Goal: Find specific page/section: Find specific page/section

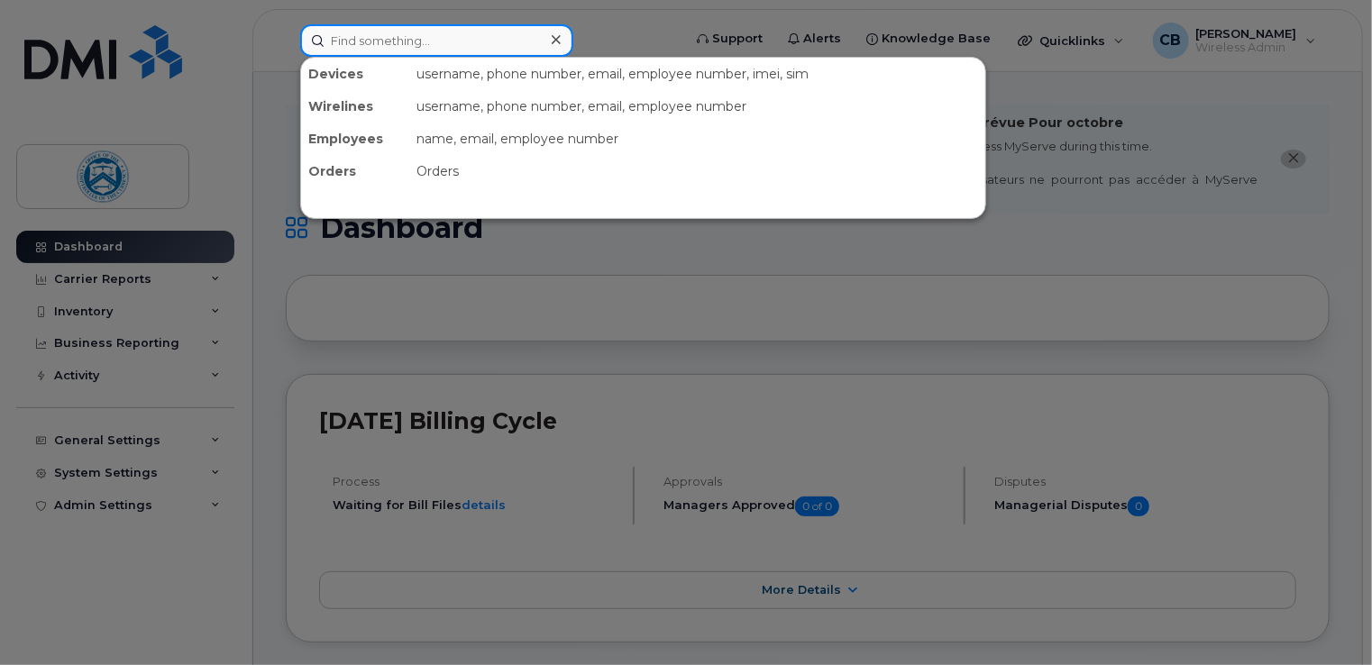
click at [417, 49] on input at bounding box center [436, 40] width 273 height 32
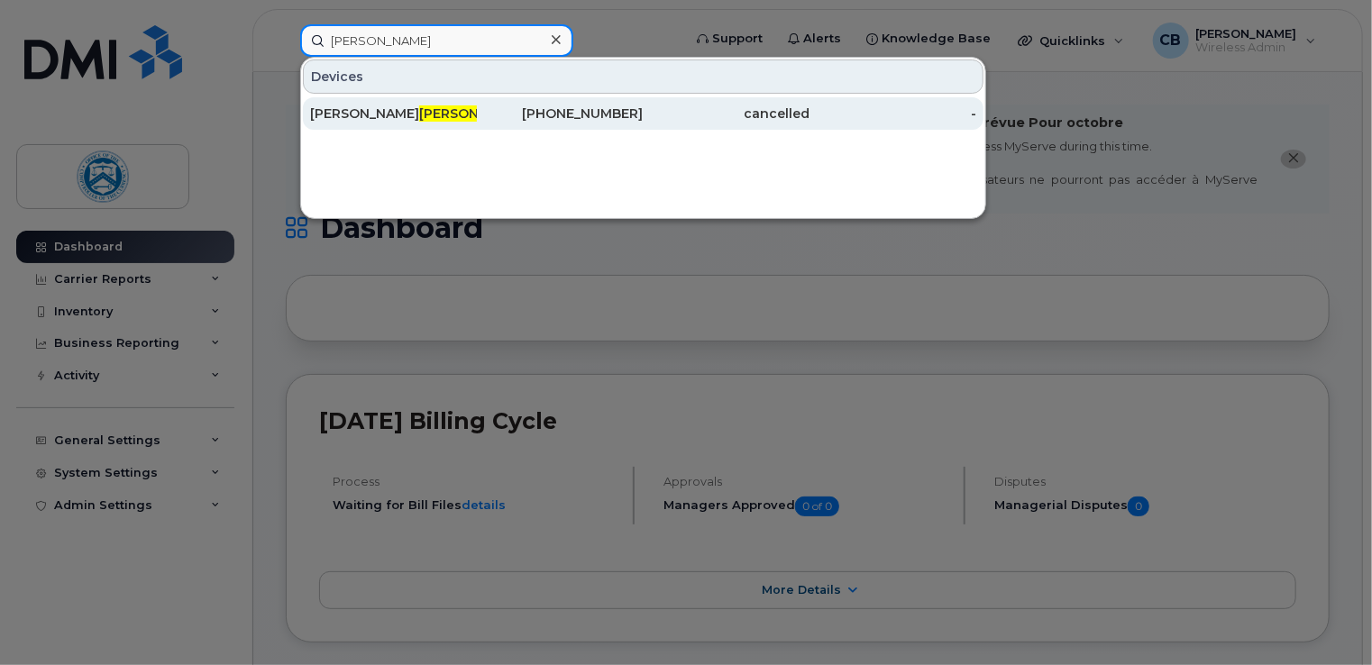
type input "griswold"
click at [419, 113] on span "GRISWOLD" at bounding box center [473, 113] width 109 height 16
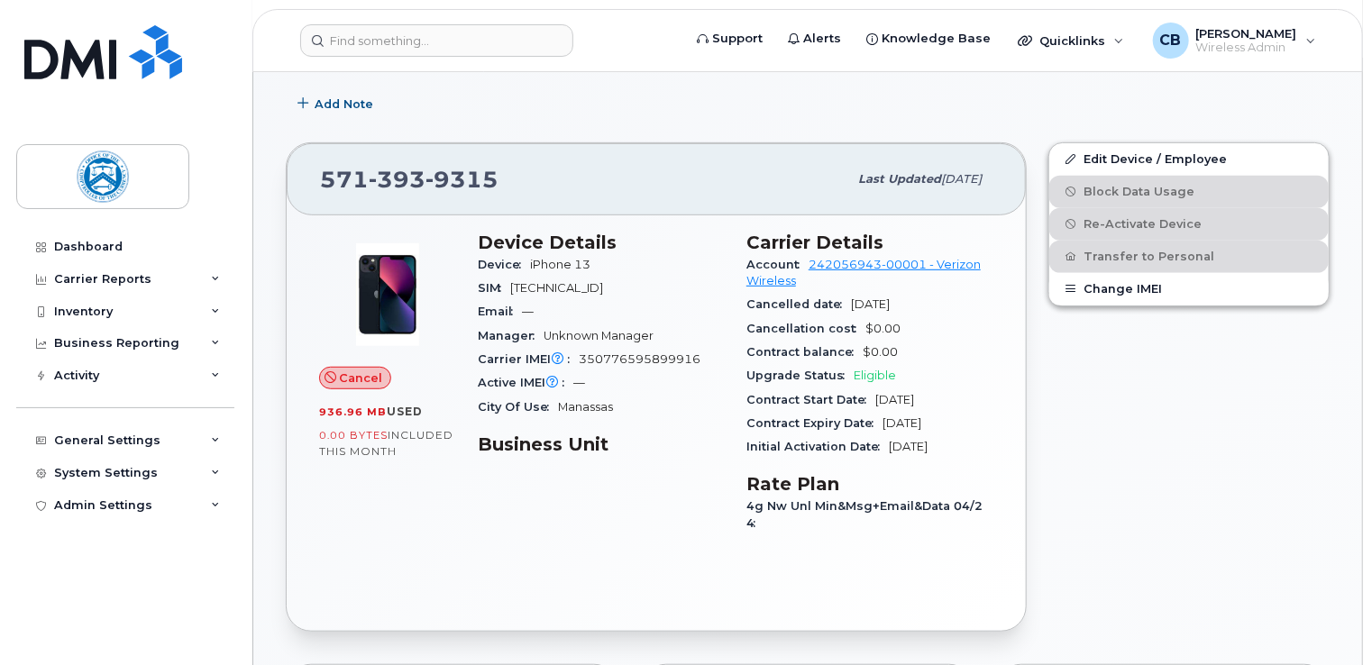
scroll to position [180, 0]
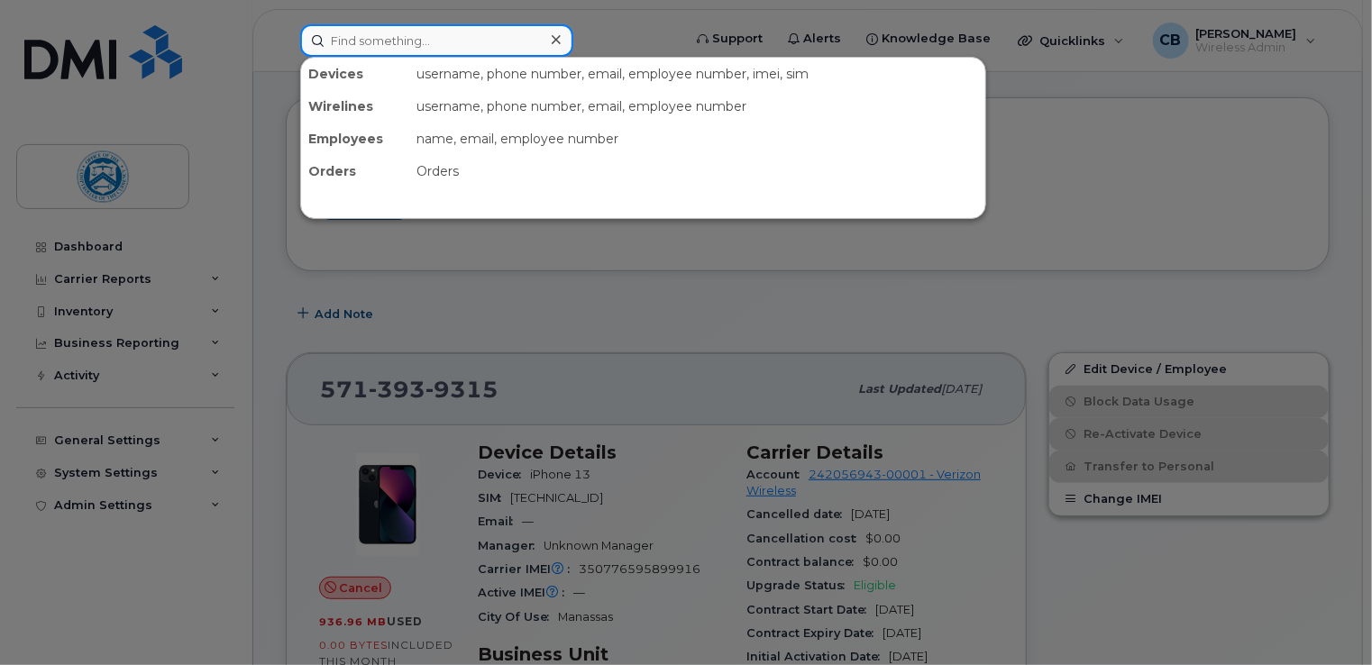
click at [487, 47] on input at bounding box center [436, 40] width 273 height 32
click at [995, 20] on div at bounding box center [686, 332] width 1372 height 665
click at [371, 50] on input at bounding box center [436, 40] width 273 height 32
click at [851, 286] on div at bounding box center [686, 332] width 1372 height 665
click at [436, 53] on input at bounding box center [436, 40] width 273 height 32
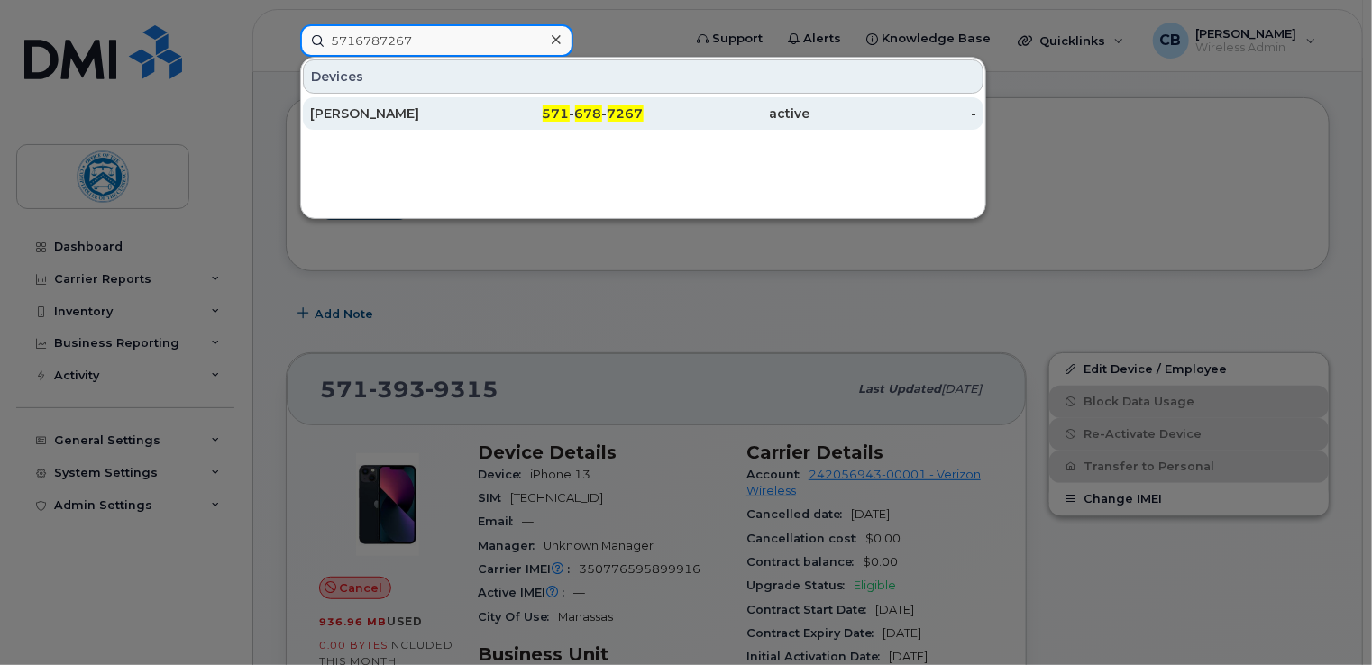
type input "5716787267"
click at [459, 118] on div "MARK WRATHALL" at bounding box center [393, 114] width 167 height 18
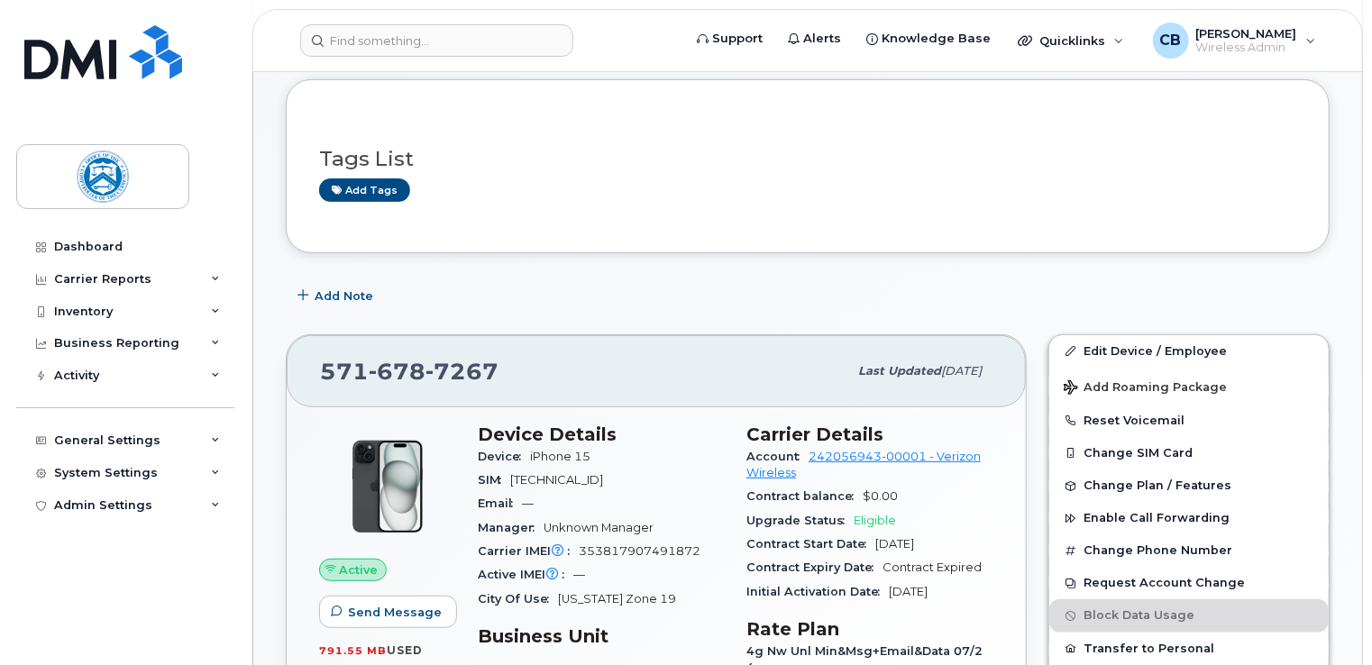
scroll to position [230, 0]
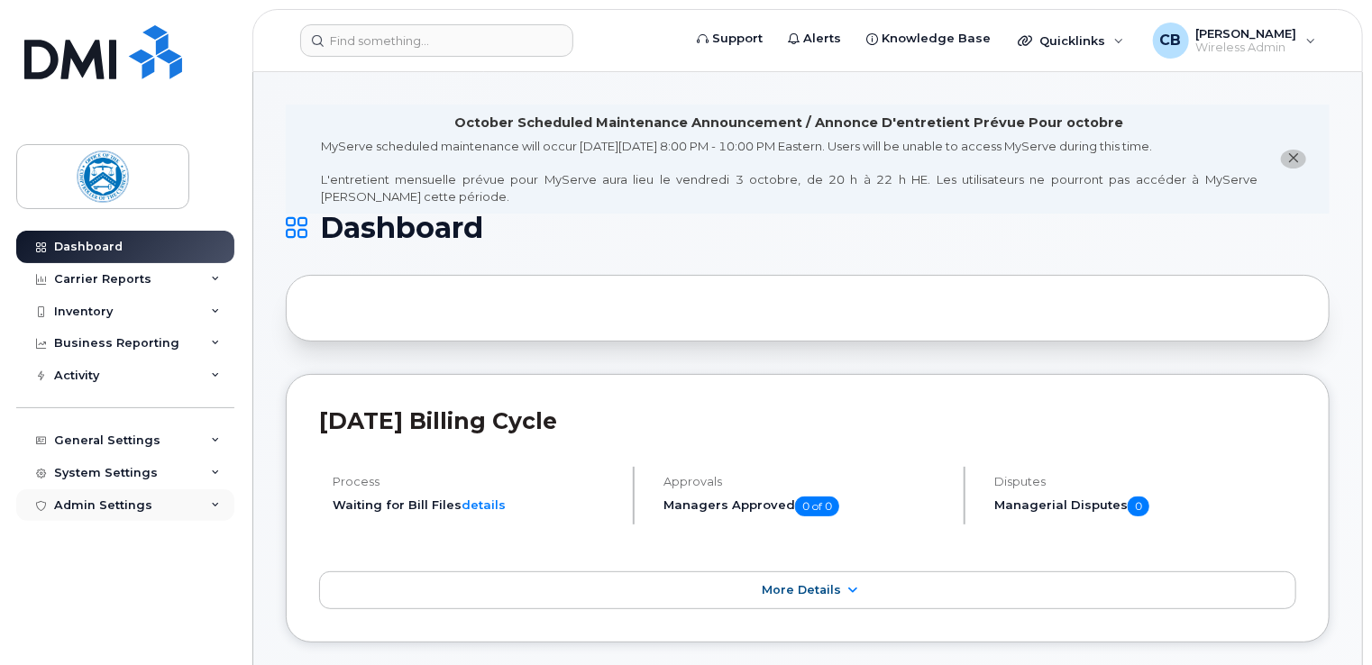
click at [208, 507] on div "Admin Settings" at bounding box center [125, 506] width 218 height 32
click at [1313, 44] on div "CB [PERSON_NAME] Wireless Admin" at bounding box center [1235, 41] width 188 height 36
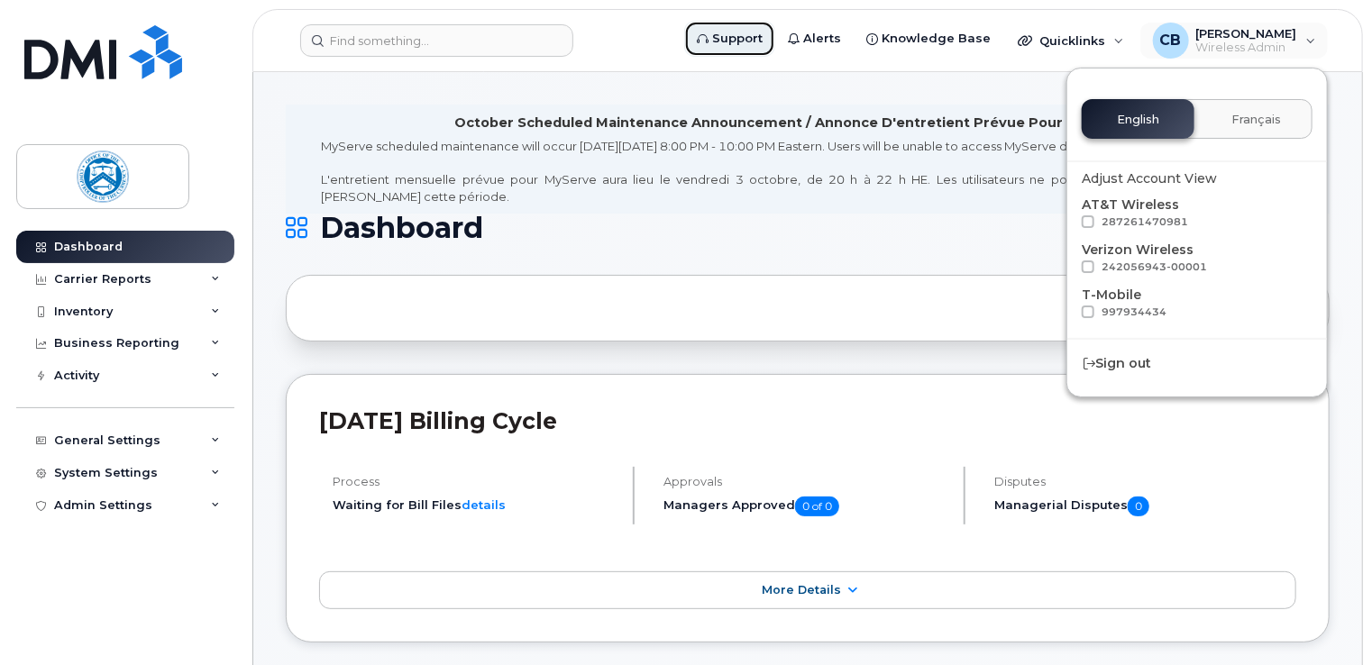
click at [747, 35] on span "Support" at bounding box center [737, 39] width 50 height 18
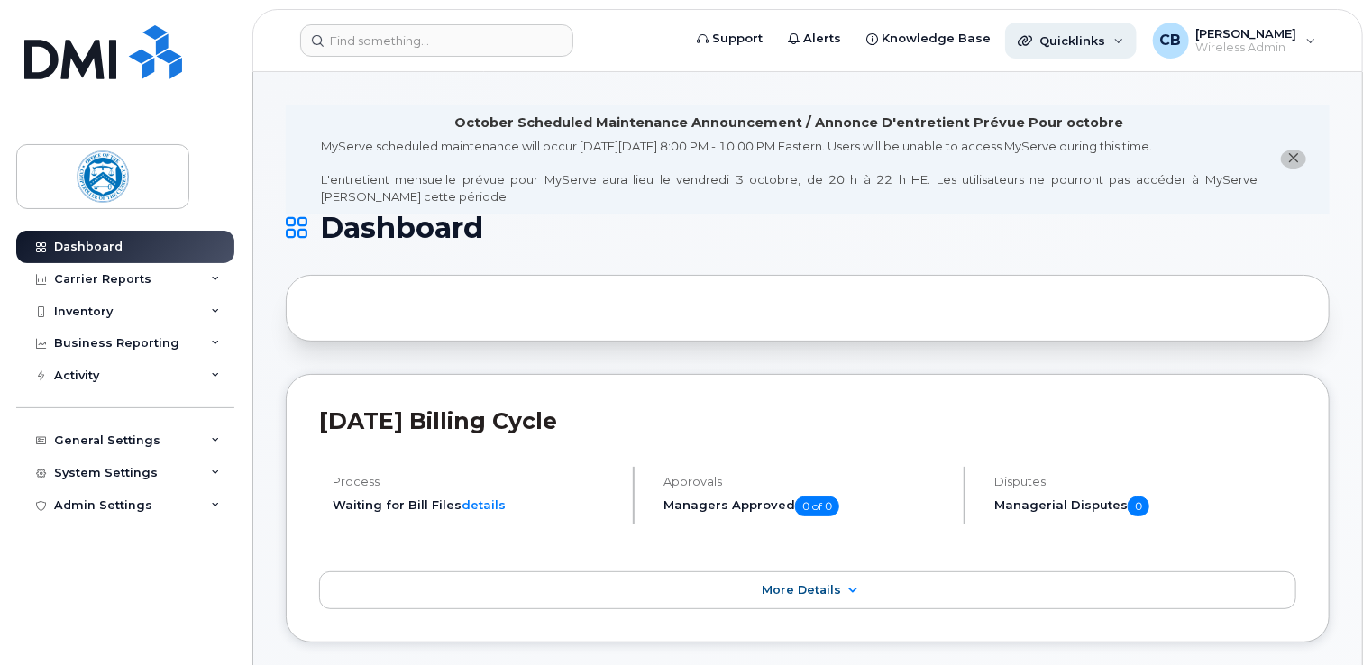
click at [1114, 38] on div "Quicklinks" at bounding box center [1071, 41] width 132 height 36
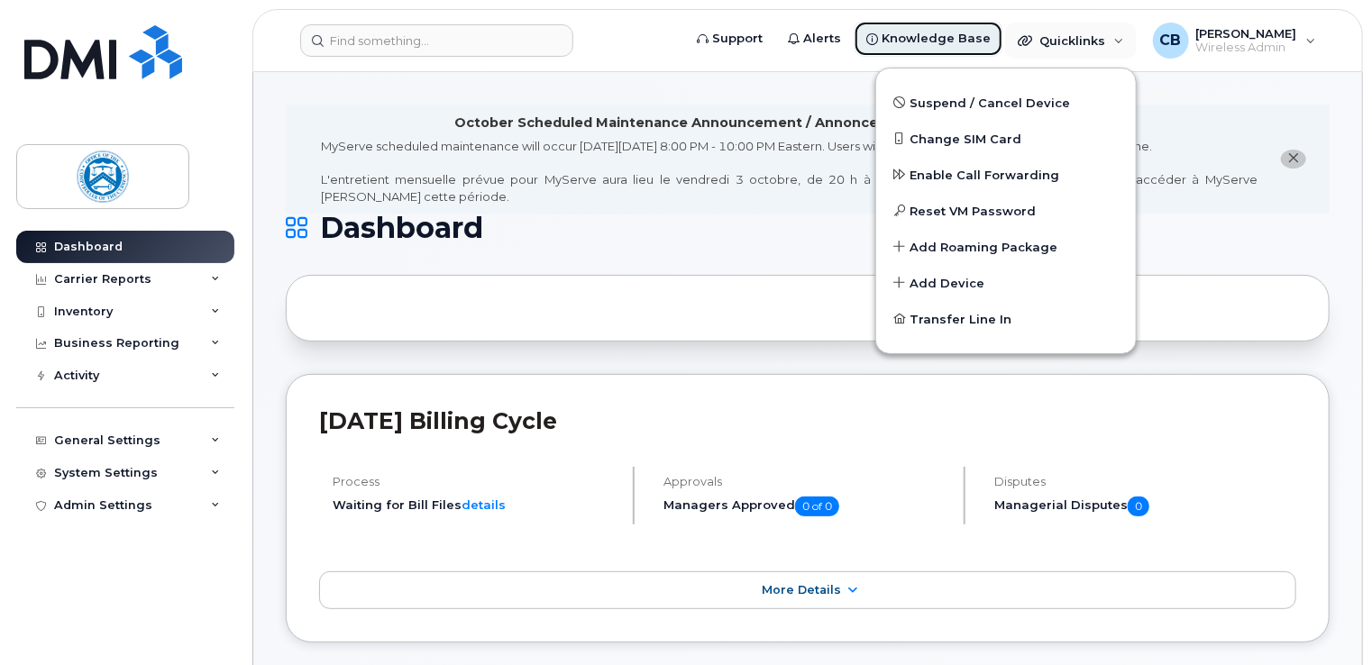
click at [916, 38] on span "Knowledge Base" at bounding box center [936, 39] width 109 height 18
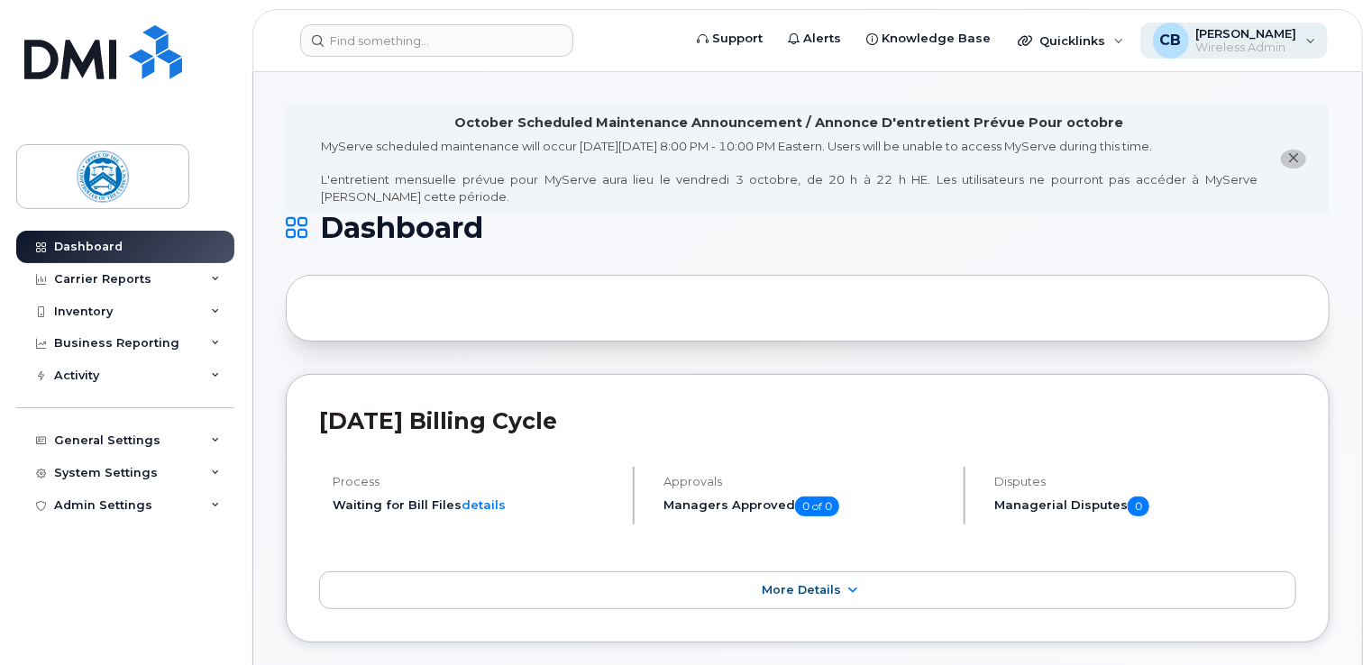
click at [1312, 44] on div "CB [PERSON_NAME] Wireless Admin" at bounding box center [1235, 41] width 188 height 36
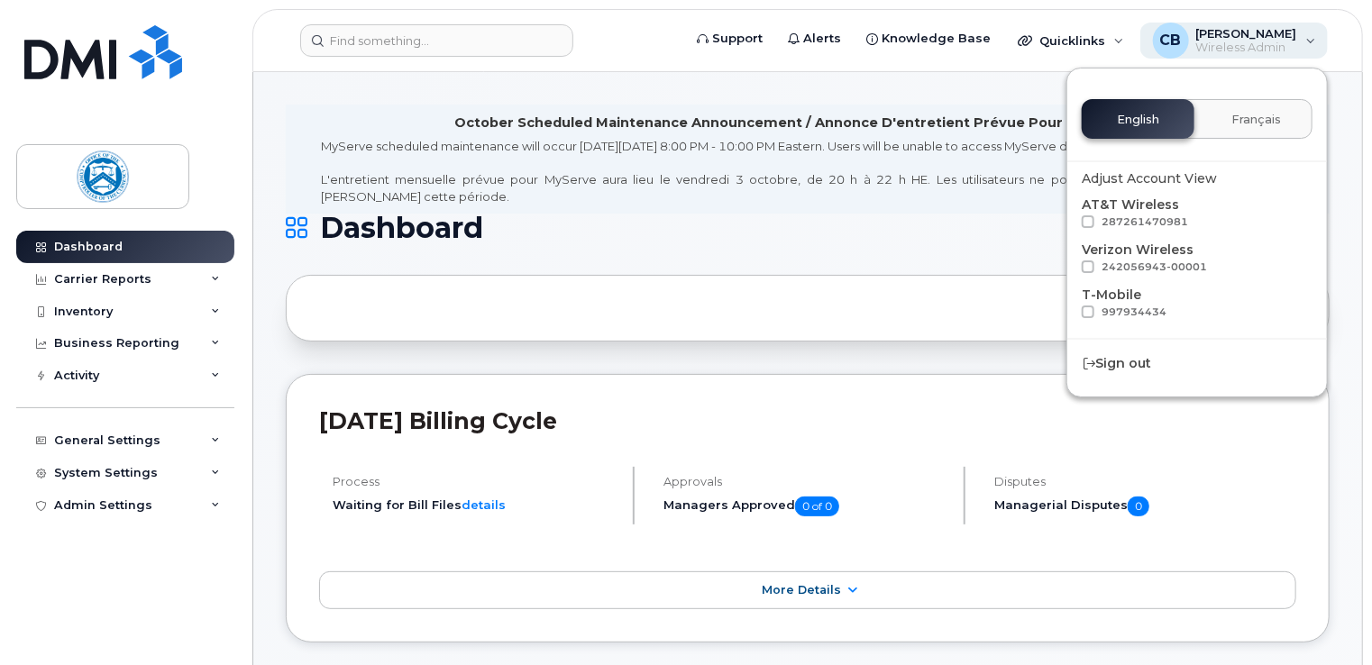
click at [1306, 41] on div "CB [PERSON_NAME] Wireless Admin" at bounding box center [1235, 41] width 188 height 36
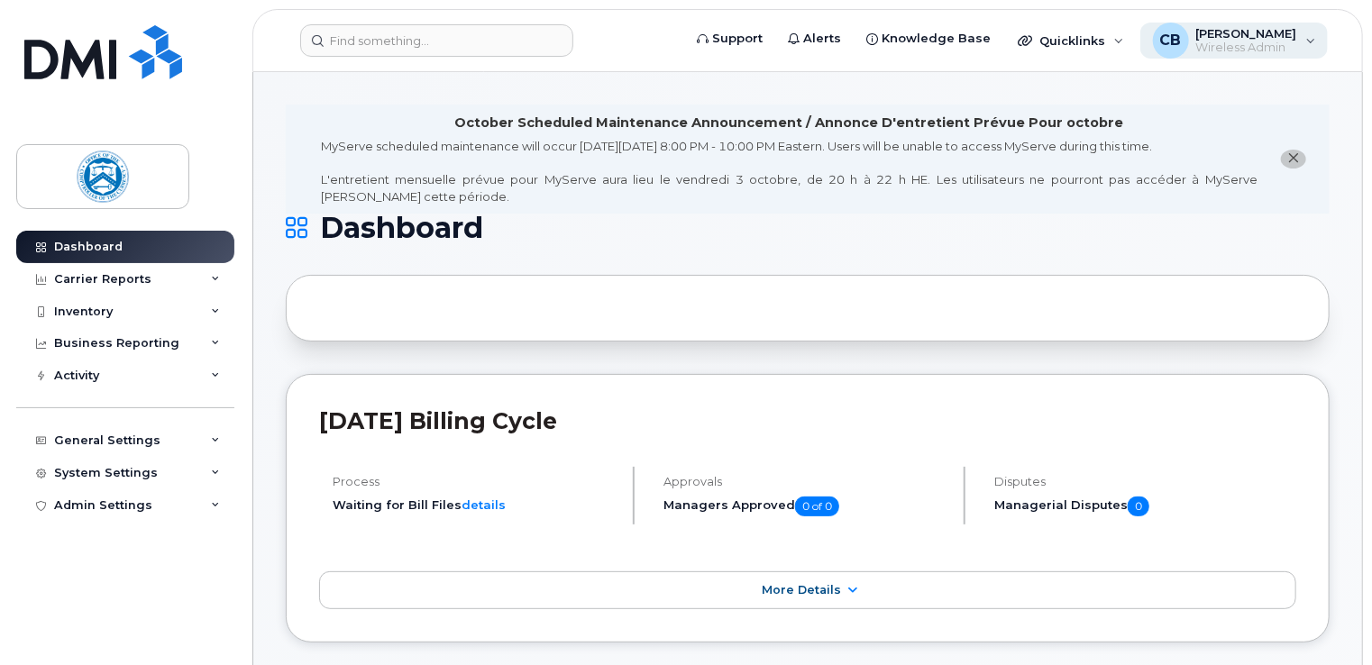
click at [1306, 41] on div "CB [PERSON_NAME] Wireless Admin" at bounding box center [1235, 41] width 188 height 36
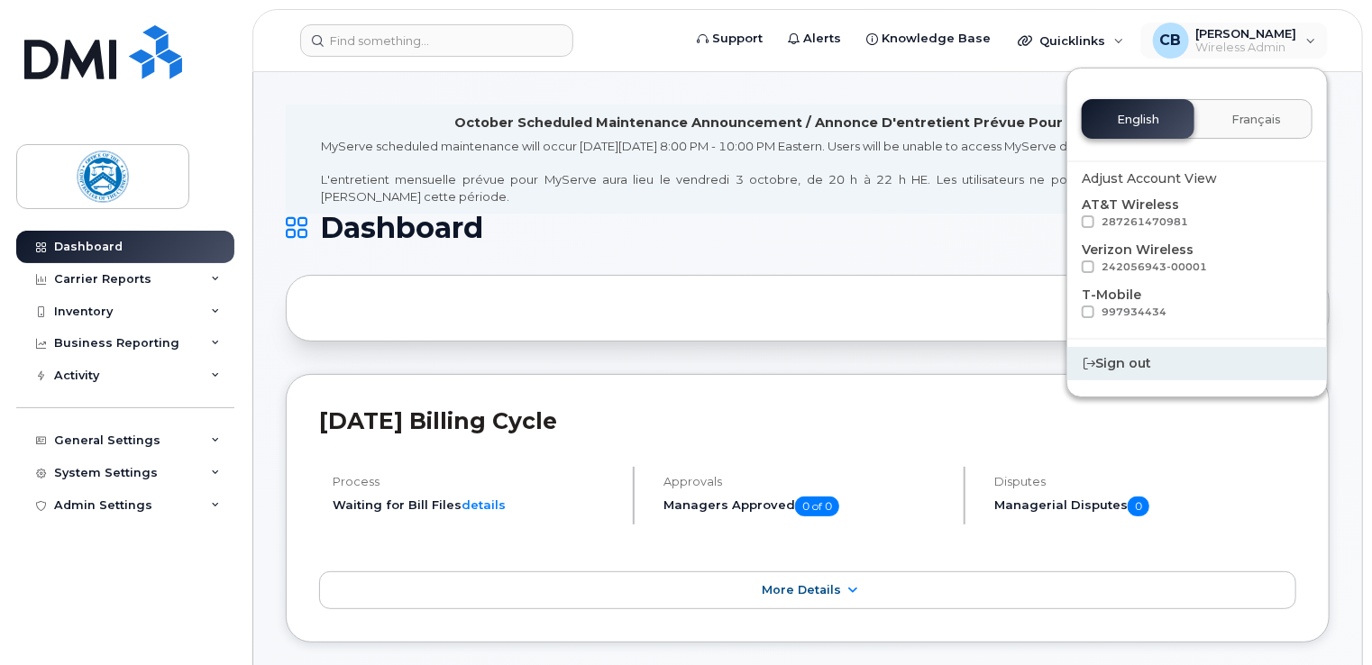
click at [1129, 359] on div "Sign out" at bounding box center [1198, 363] width 260 height 33
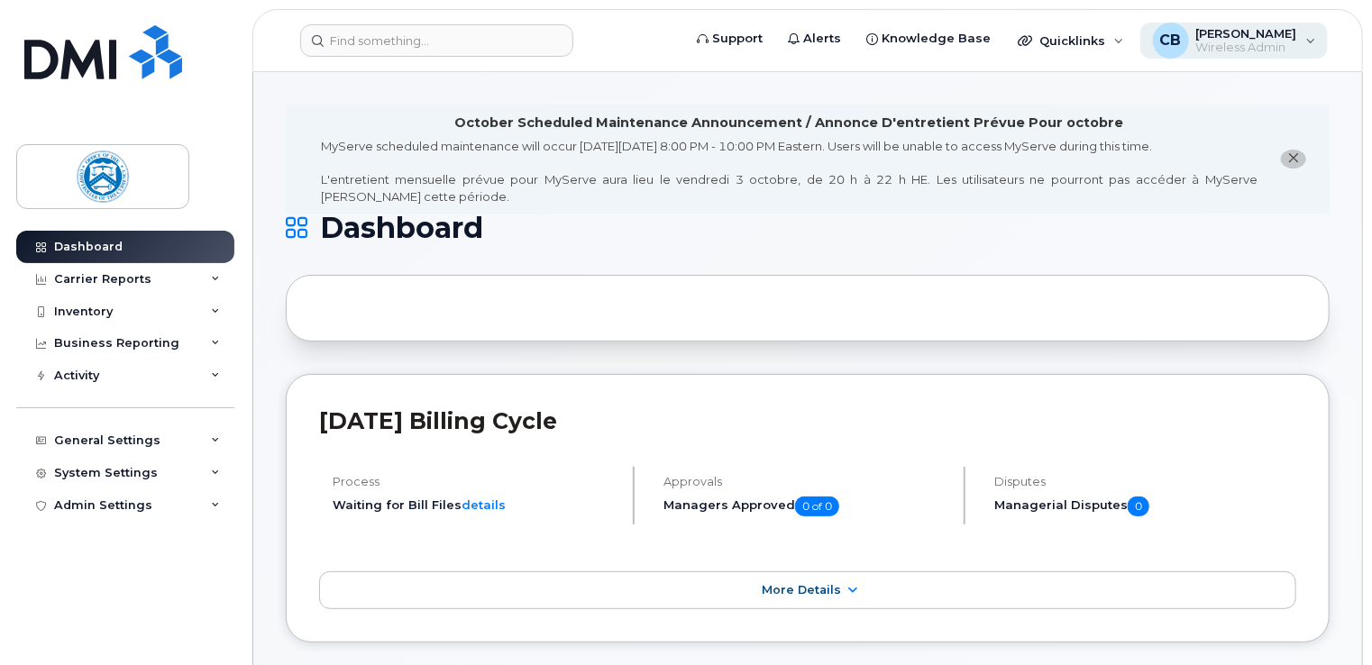
click at [1314, 45] on div "CB [PERSON_NAME] Wireless Admin" at bounding box center [1235, 41] width 188 height 36
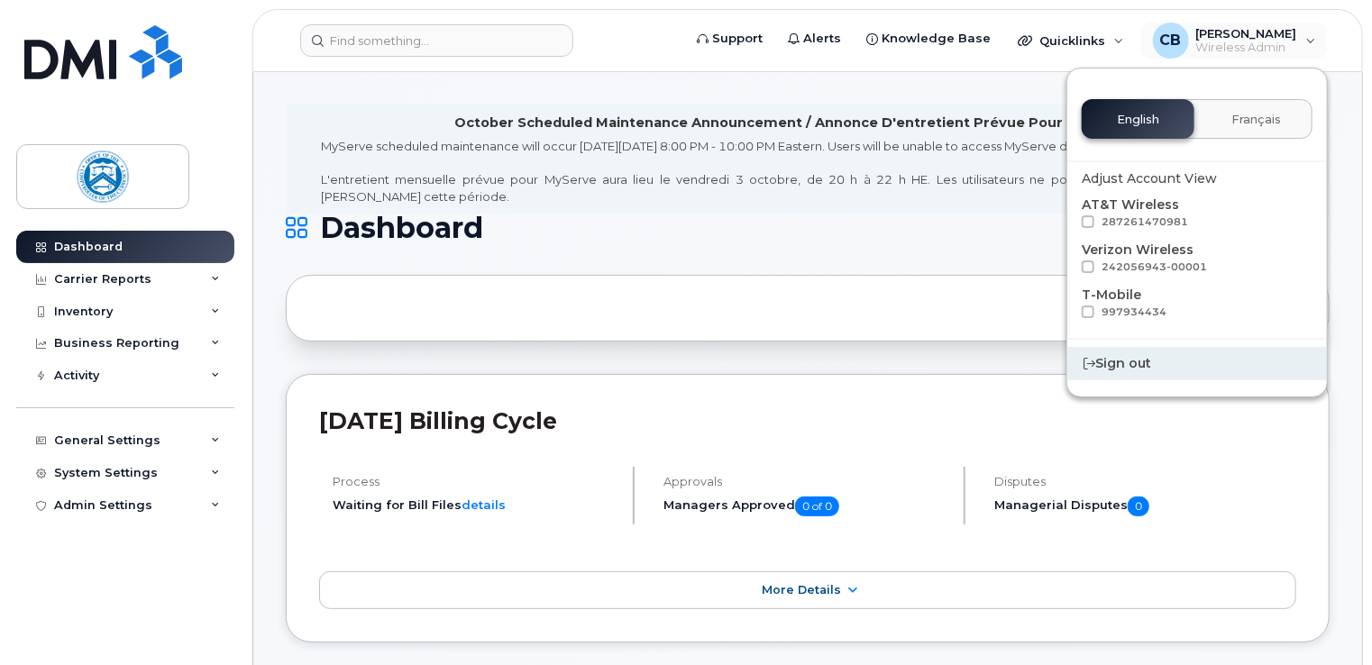
click at [1136, 362] on div "Sign out" at bounding box center [1198, 363] width 260 height 33
